Goal: Check status

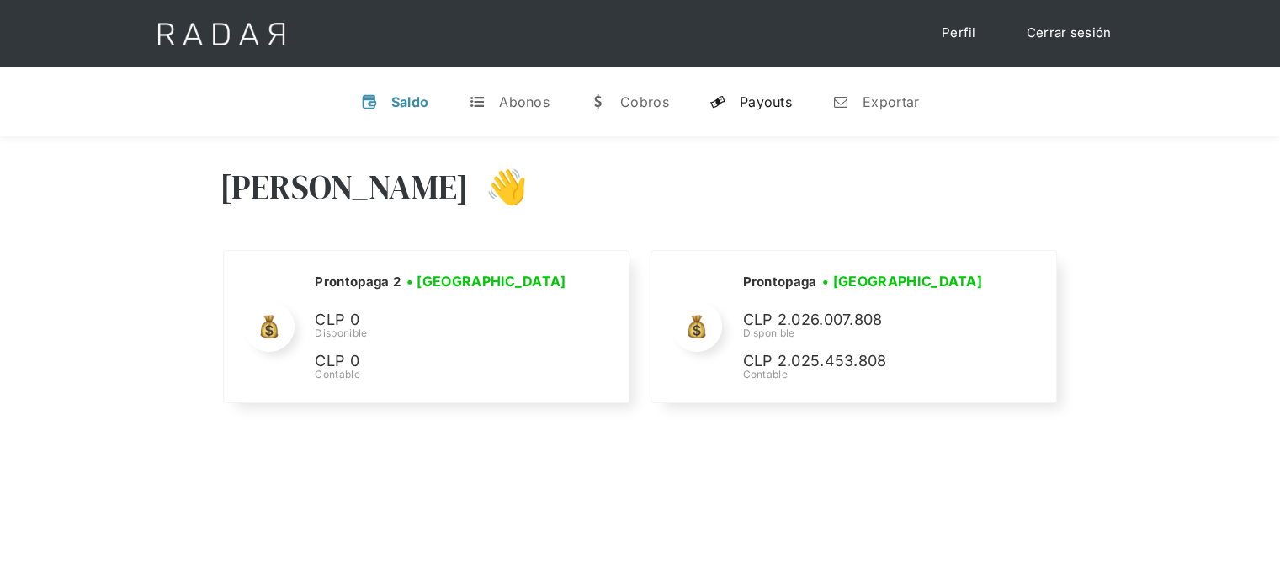
click at [754, 109] on link "y Payouts" at bounding box center [750, 102] width 109 height 44
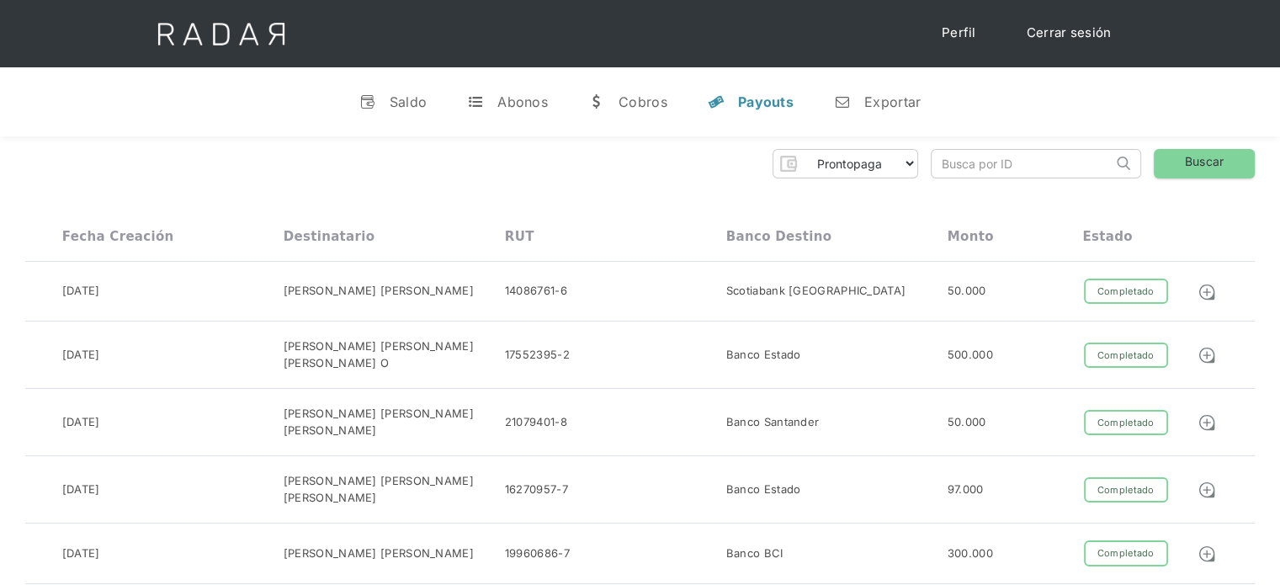
click at [1010, 165] on input "search" at bounding box center [1022, 164] width 181 height 28
paste input "10dd02ad-2ba2-4575-9e25-be118ed65515"
type input "10dd02ad-2ba2-4575-9e25-be118ed65515"
click input "Search" at bounding box center [0, 0] width 0 height 0
